Goal: Task Accomplishment & Management: Manage account settings

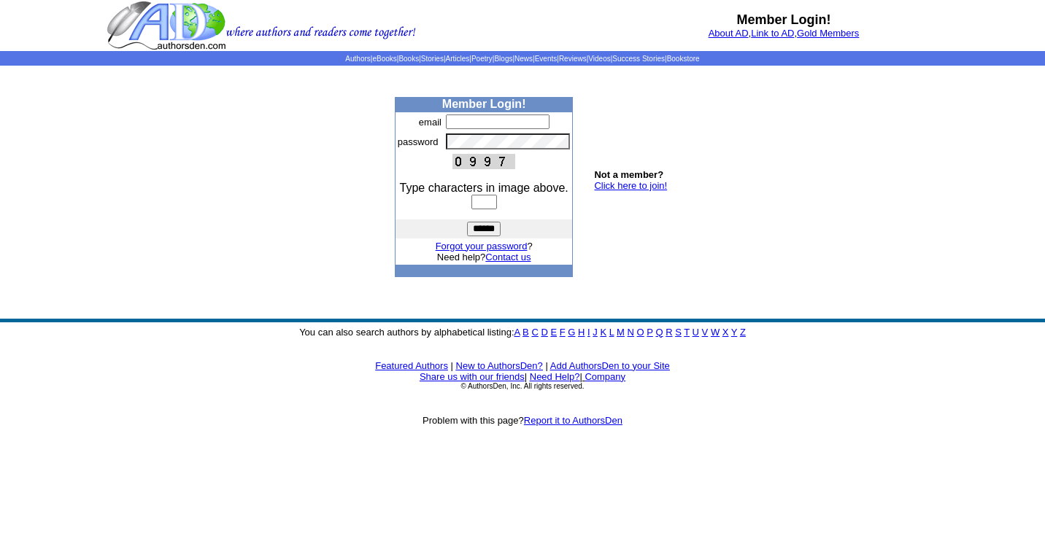
type input "**********"
click at [484, 204] on input "text" at bounding box center [484, 202] width 26 height 15
type input "****"
click at [467, 222] on input "******" at bounding box center [484, 229] width 34 height 15
